Goal: Information Seeking & Learning: Learn about a topic

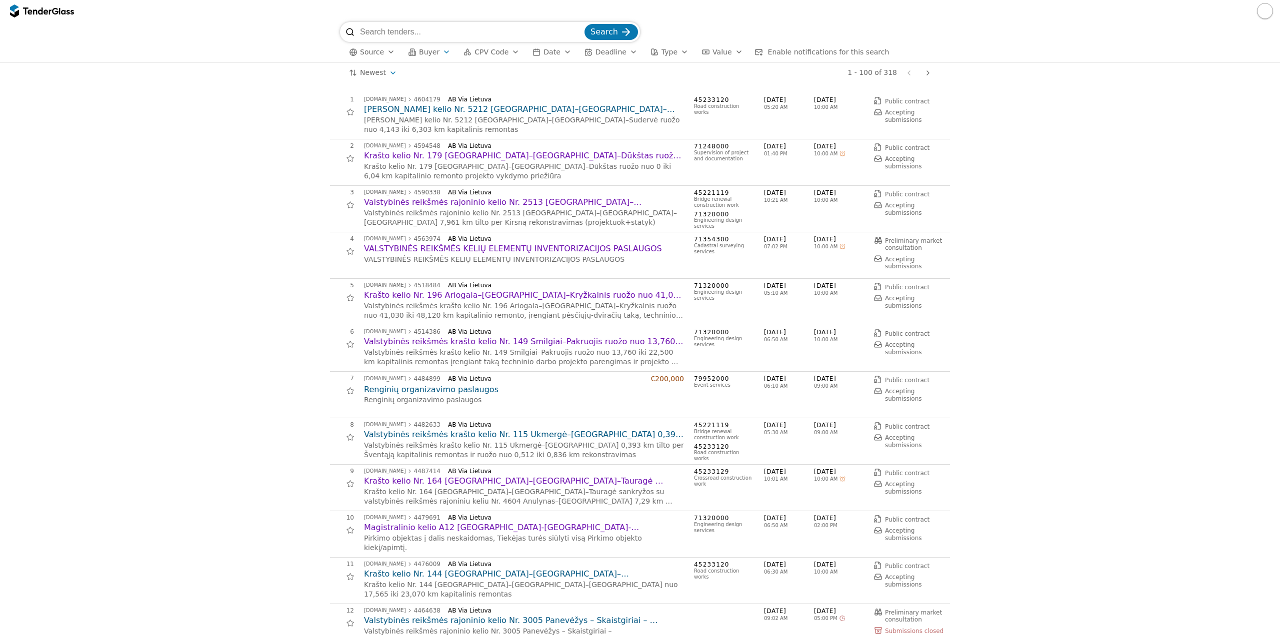
click at [546, 432] on h2 "Valstybinės reikšmės krašto kelio Nr. 115 Ukmergė–[GEOGRAPHIC_DATA] 0,393 km ti…" at bounding box center [524, 434] width 320 height 11
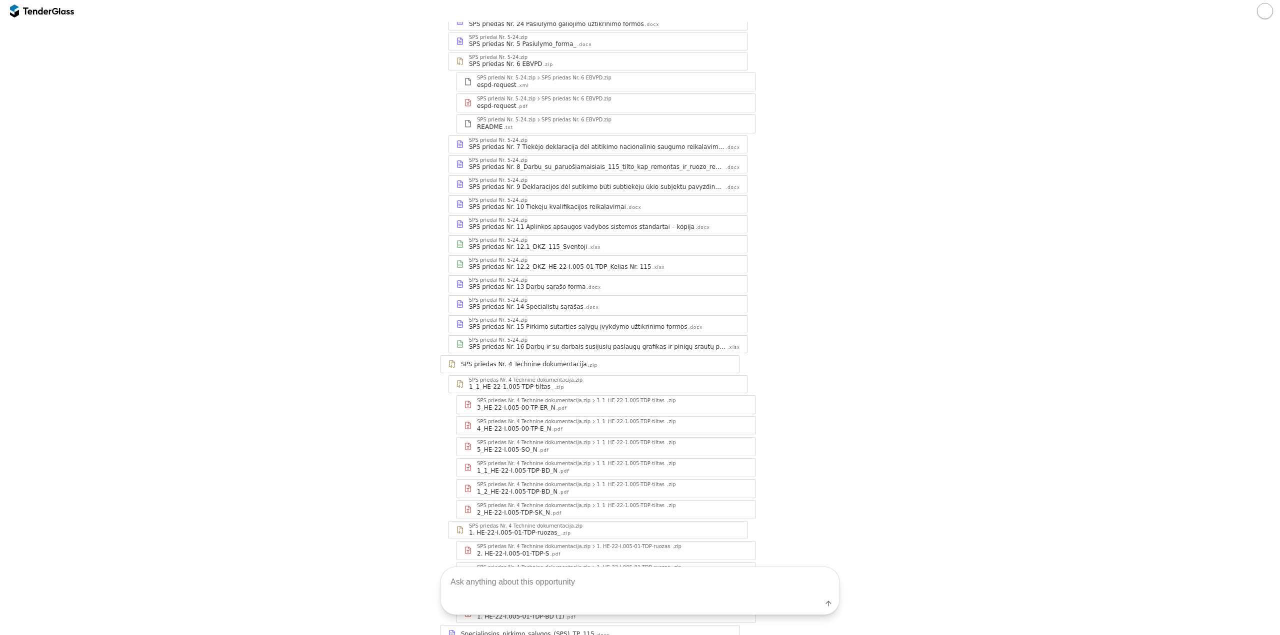
scroll to position [350, 0]
click at [567, 466] on div "1_1_HE-22-I.005-TDP-BD_N .pdf" at bounding box center [612, 467] width 271 height 8
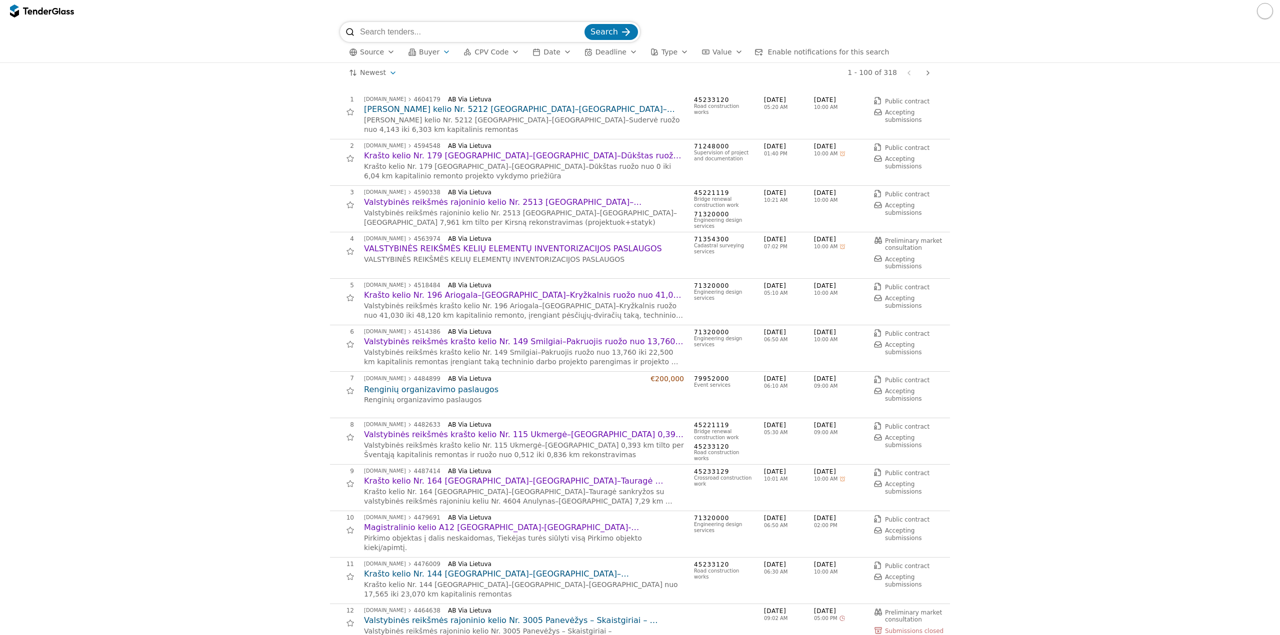
click at [440, 57] on button "Buyer" at bounding box center [429, 52] width 50 height 12
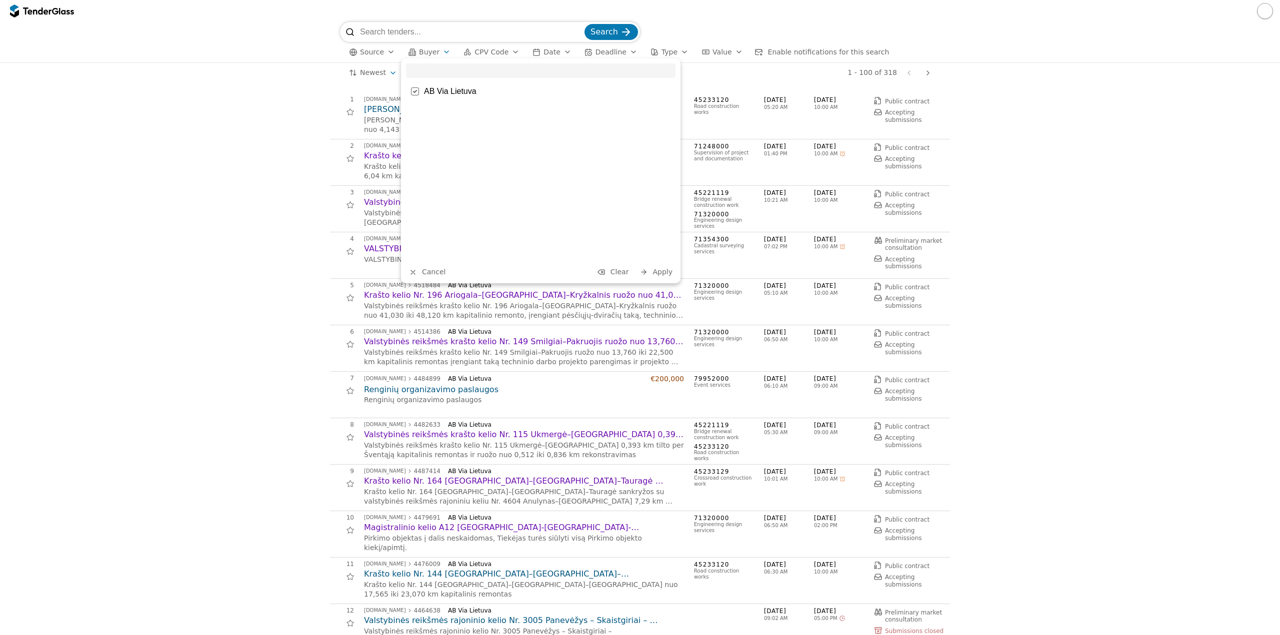
click at [621, 272] on span "Clear" at bounding box center [619, 272] width 18 height 8
click at [663, 275] on span "Apply" at bounding box center [662, 272] width 20 height 8
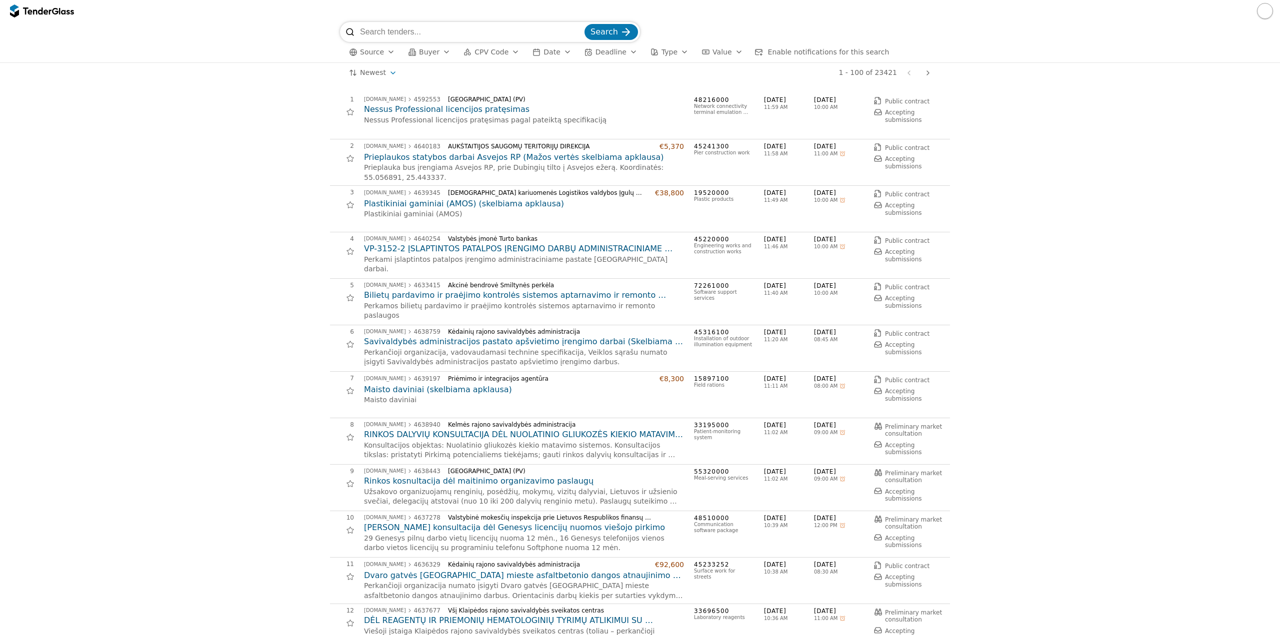
click at [503, 54] on div "button" at bounding box center [515, 52] width 28 height 26
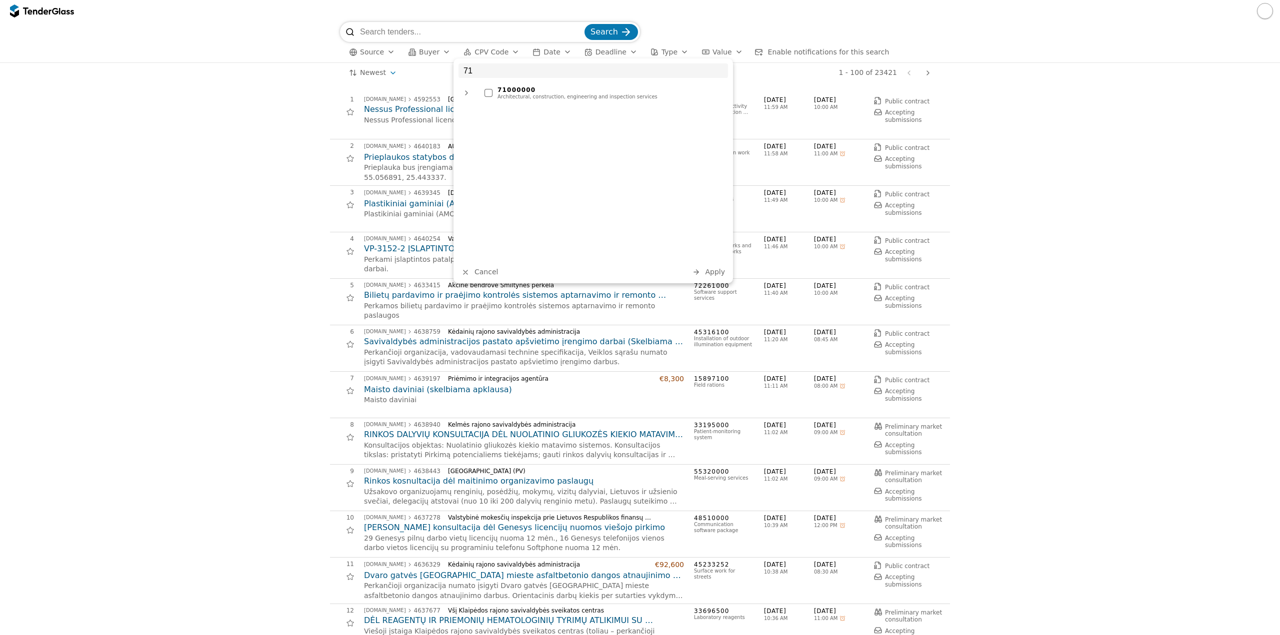
type input "71"
click at [520, 94] on div "Architectural, construction, engineering and inspection services" at bounding box center [609, 97] width 225 height 6
click at [722, 269] on span "Apply" at bounding box center [715, 272] width 20 height 8
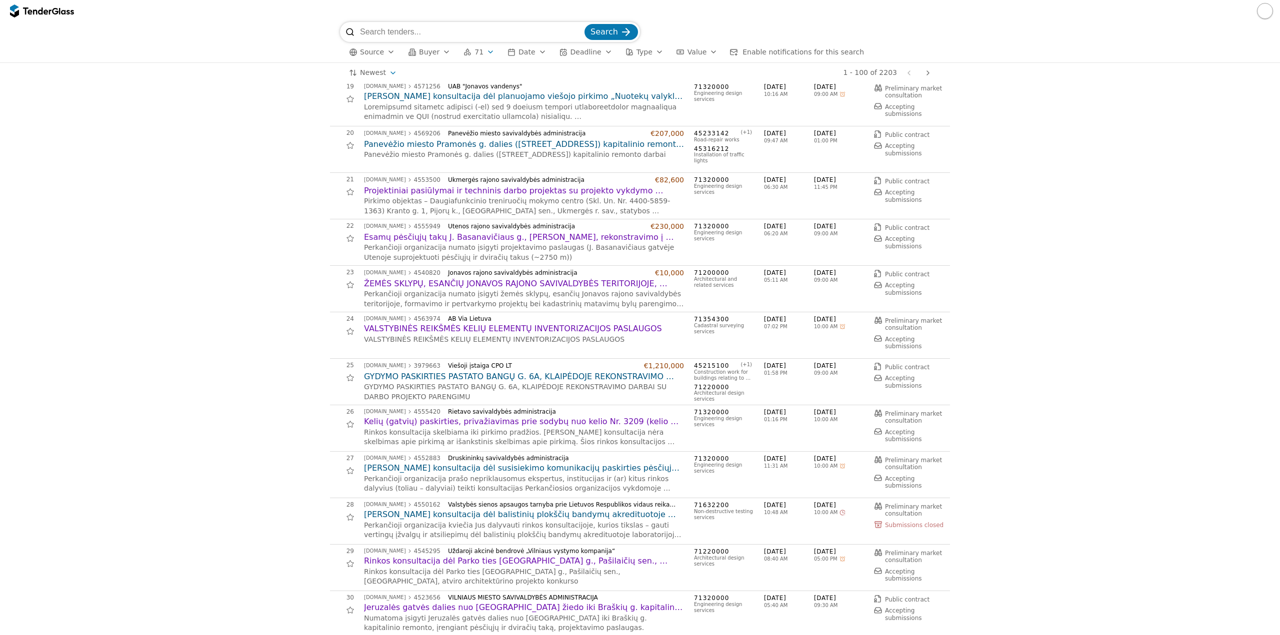
scroll to position [900, 0]
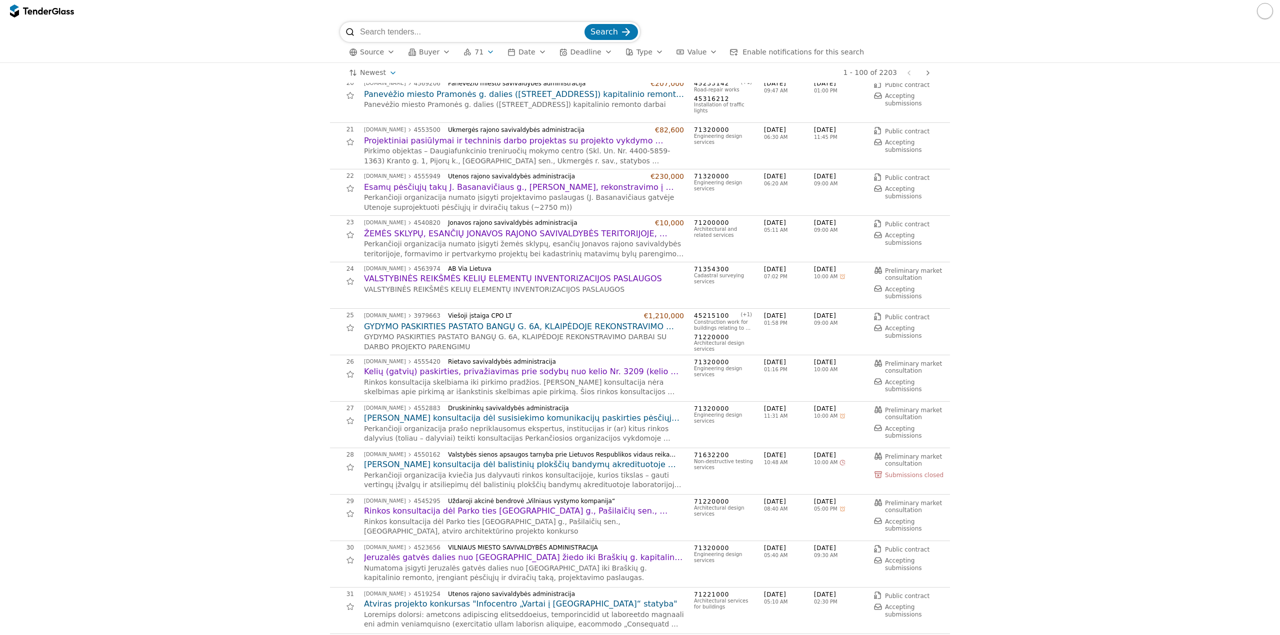
click at [627, 415] on h2 "[PERSON_NAME] konsultacija dėl susisiekimo komunikacijų paskirties pėsčiųjų-dvi…" at bounding box center [524, 418] width 320 height 11
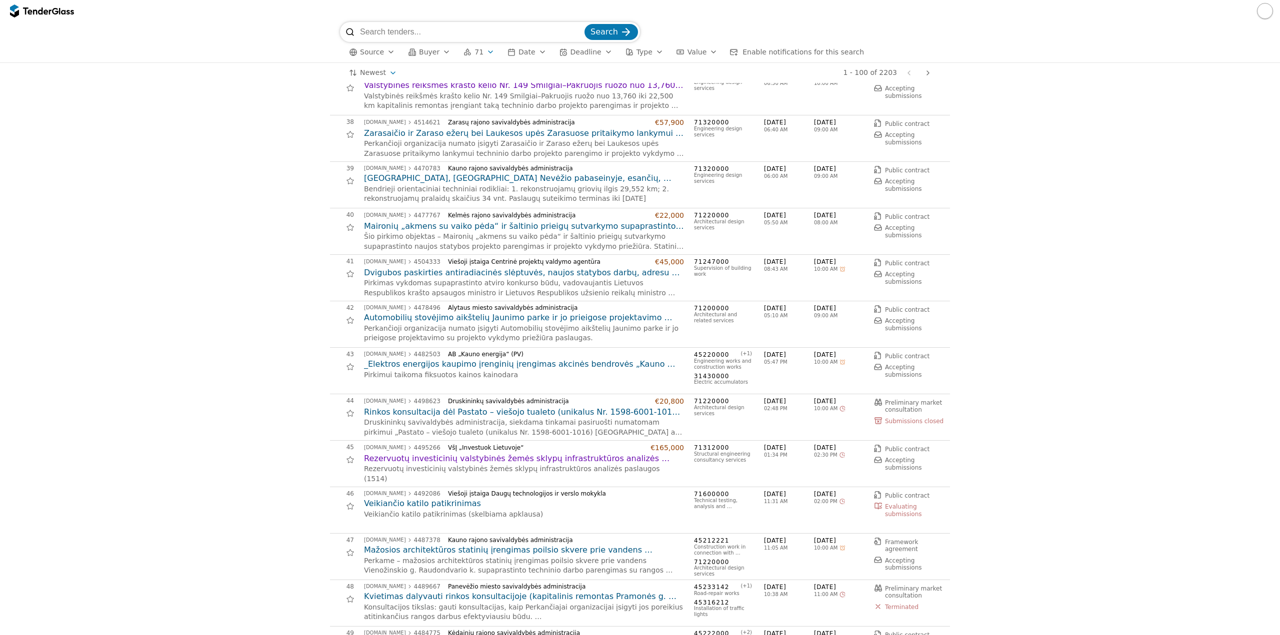
scroll to position [1699, 0]
click at [527, 361] on h2 "_Elektros energijos kaupimo įrenginių įrengimas akcinės bendrovės „Kauno energi…" at bounding box center [524, 362] width 320 height 11
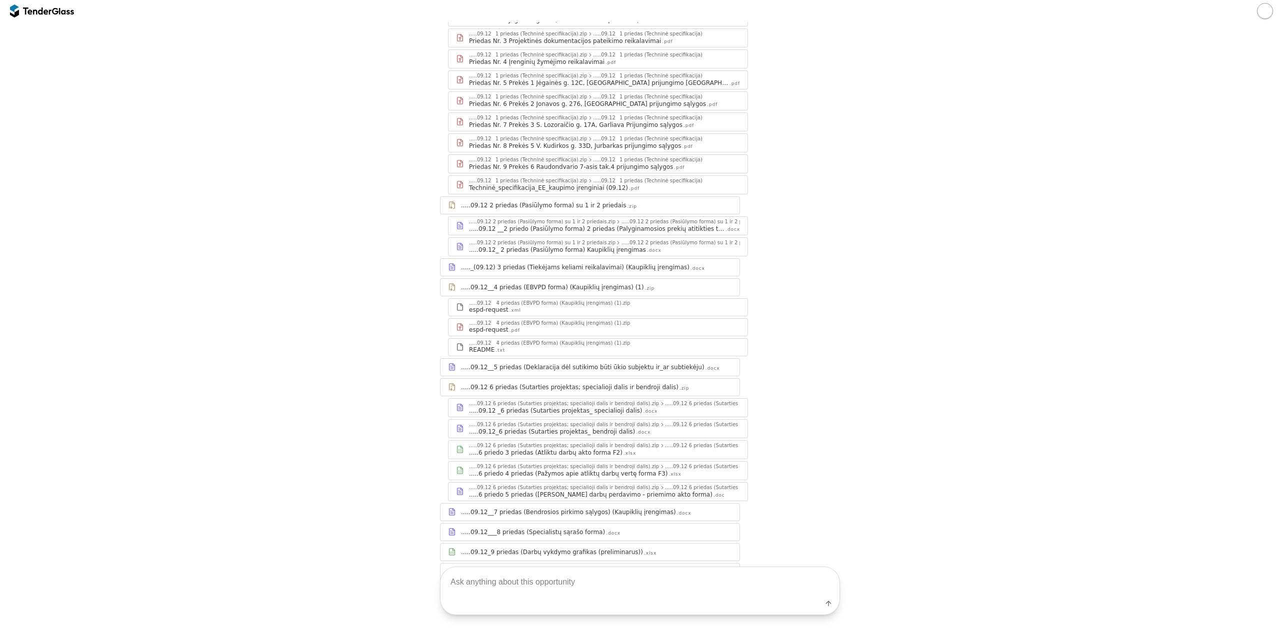
scroll to position [274, 0]
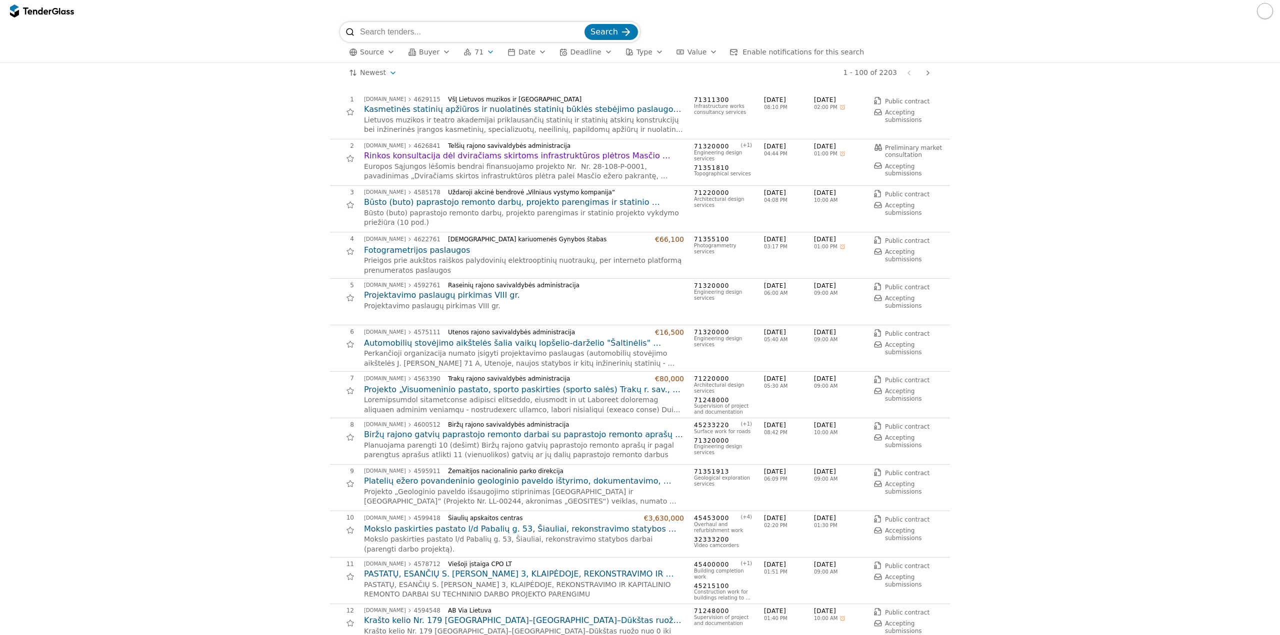
scroll to position [1699, 0]
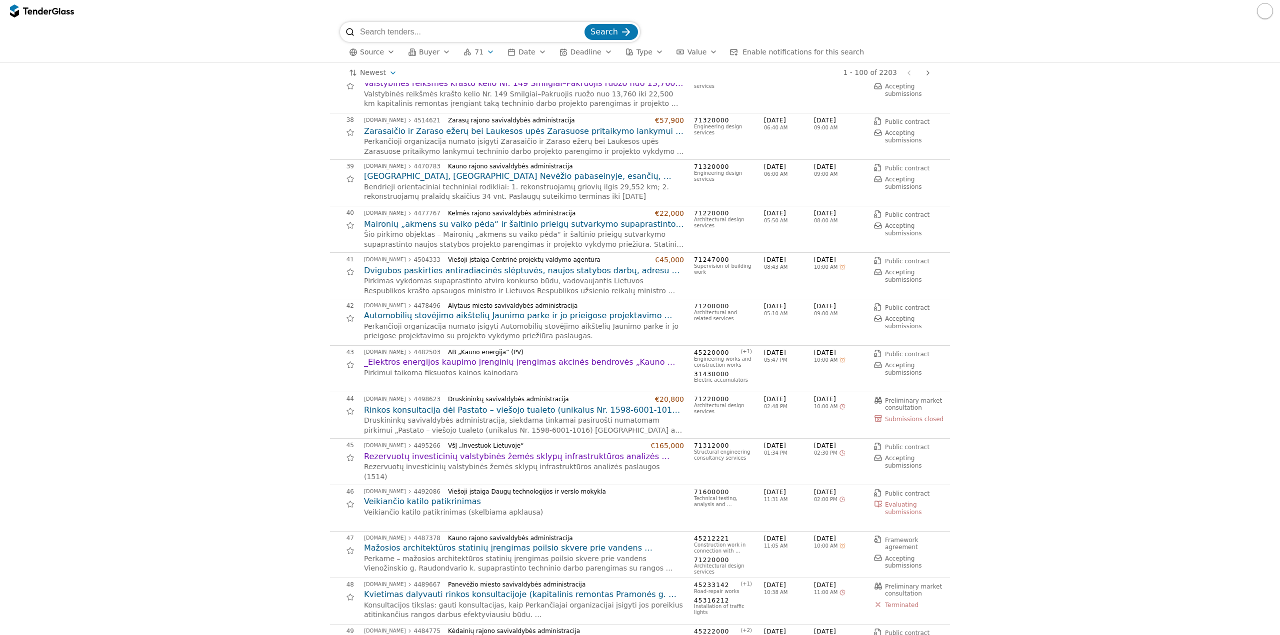
click at [549, 318] on h2 "Automobilių stovėjimo aikštelių Jaunimo parke ir jo prieigose projektavimo pasl…" at bounding box center [524, 315] width 320 height 11
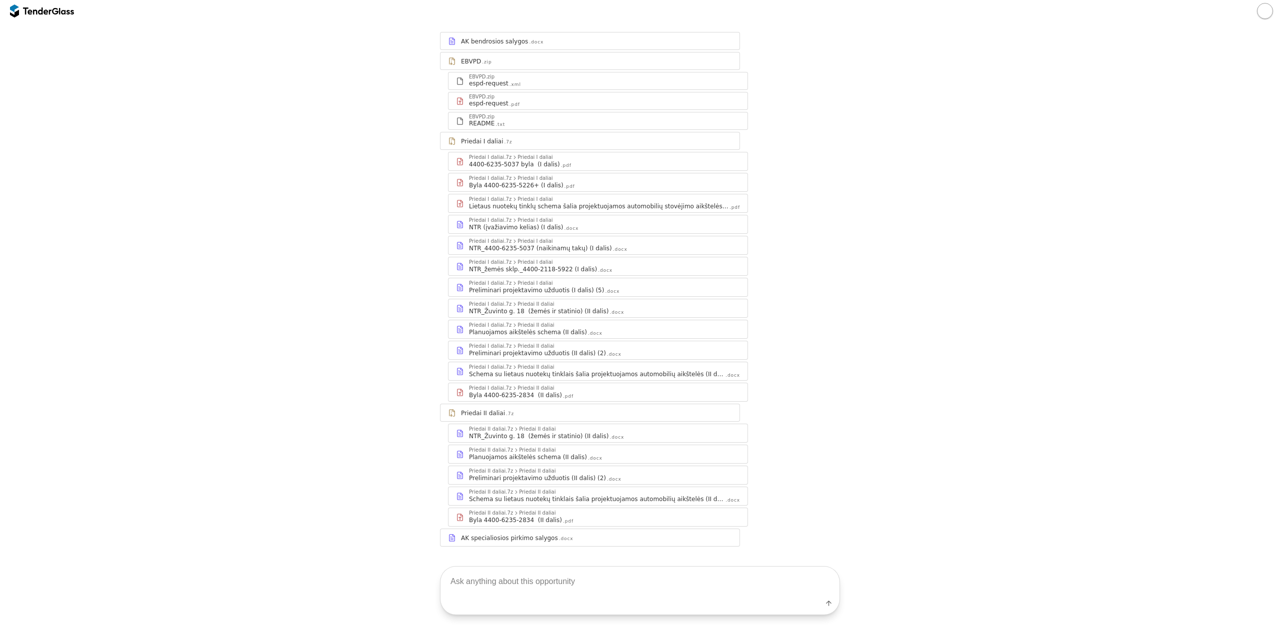
scroll to position [146, 0]
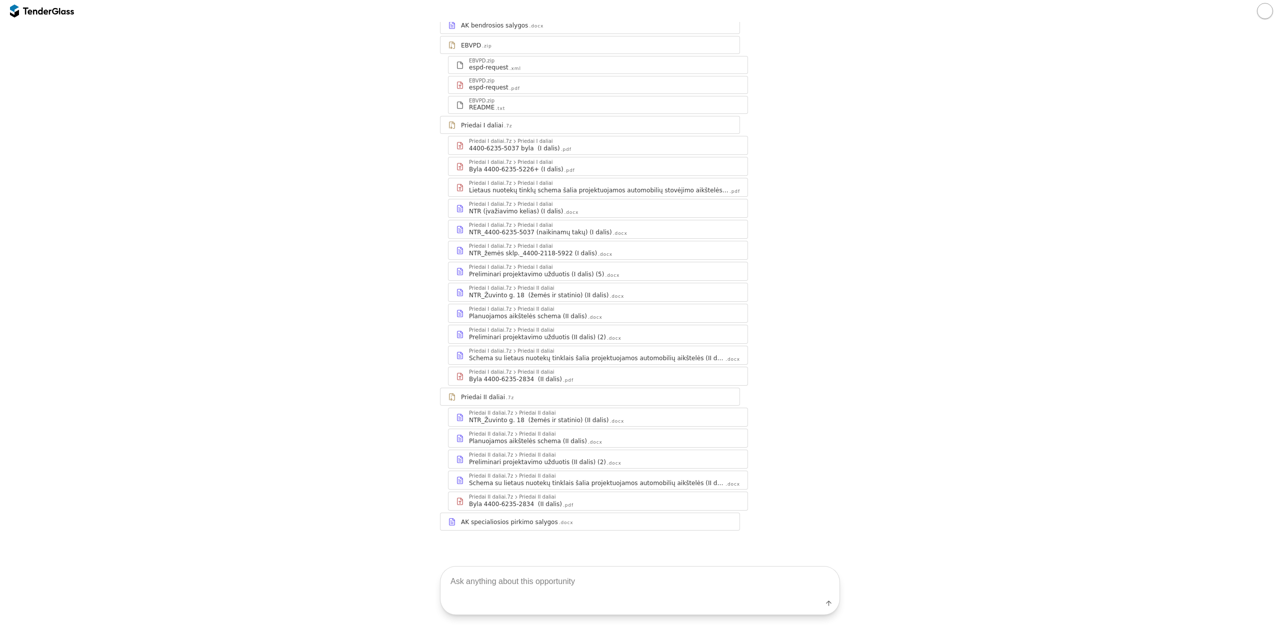
click at [556, 439] on div "Planuojamos aikštelės schema (II dalis)" at bounding box center [528, 441] width 118 height 8
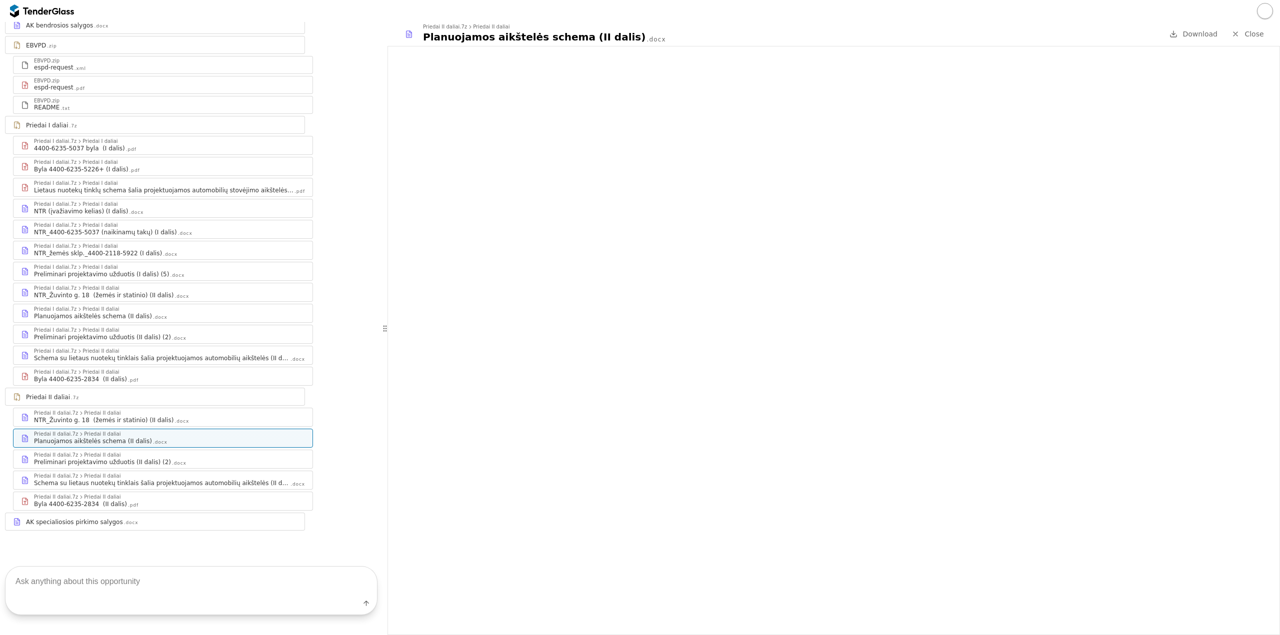
click at [102, 461] on div "Preliminari projektavimo užduotis (II dalis) (2)" at bounding box center [102, 462] width 137 height 8
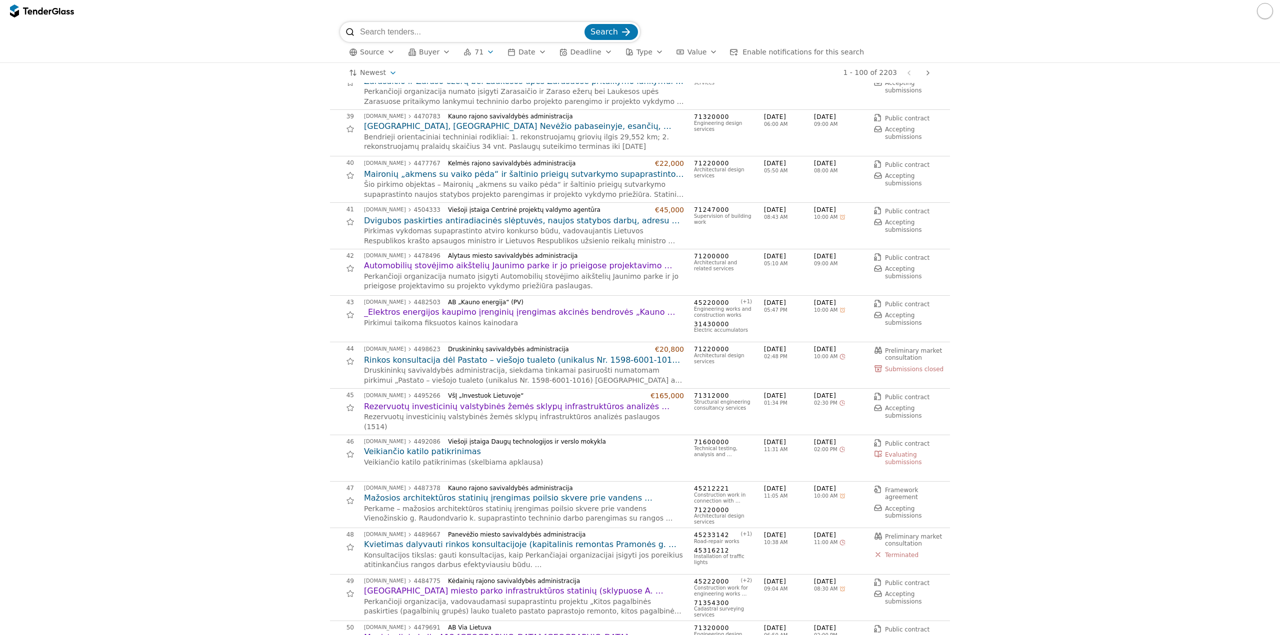
scroll to position [1799, 0]
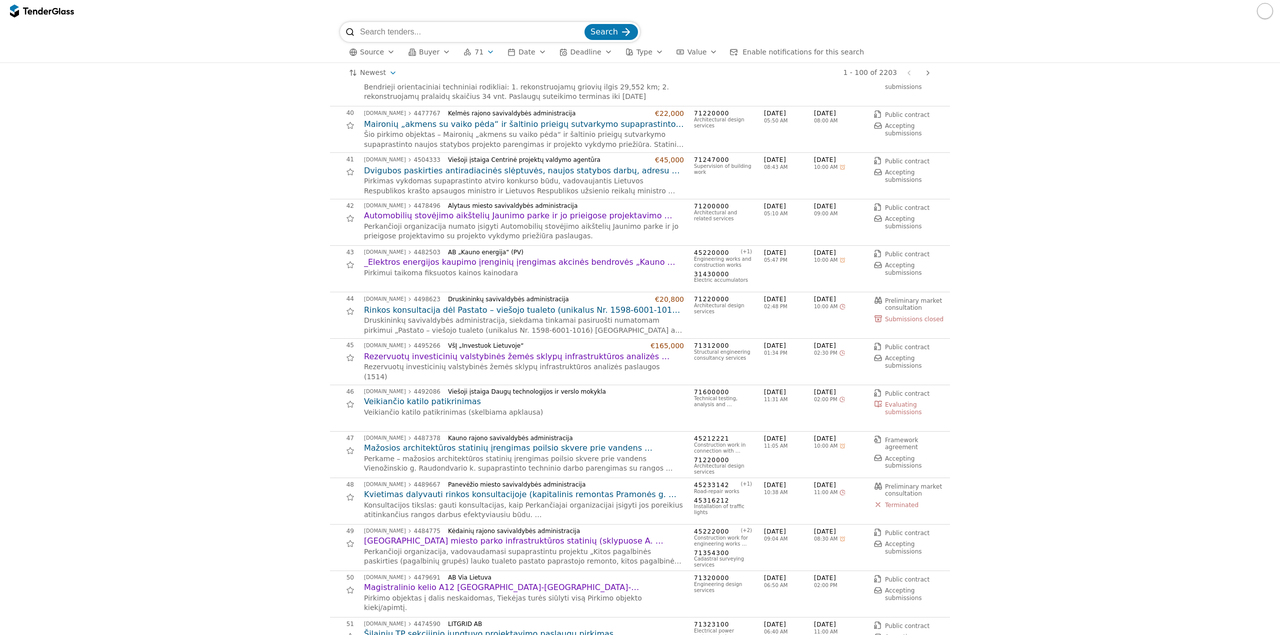
click at [631, 443] on h2 "Mažosios architektūros statinių įrengimas poilsio skvere prie vandens Vienožins…" at bounding box center [524, 448] width 320 height 11
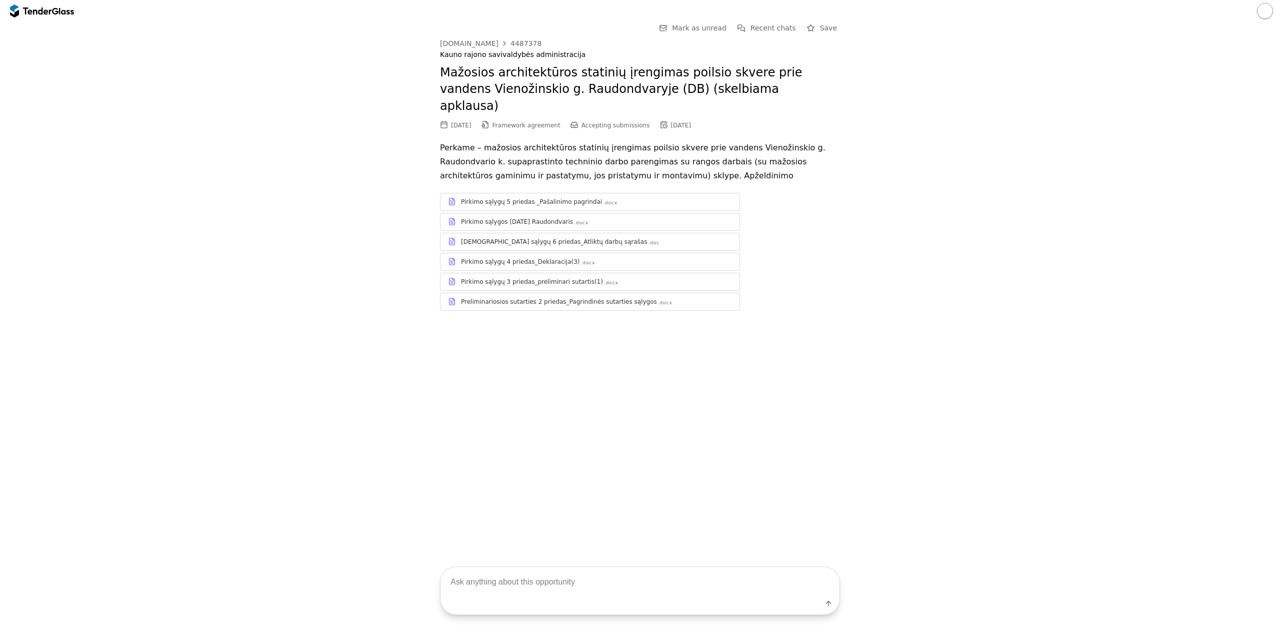
click at [582, 293] on link "Preliminariosios sutarties 2 priedas_Pagrindinės sutarties sąlygos .docx" at bounding box center [590, 302] width 300 height 18
